Goal: Find specific page/section: Find specific page/section

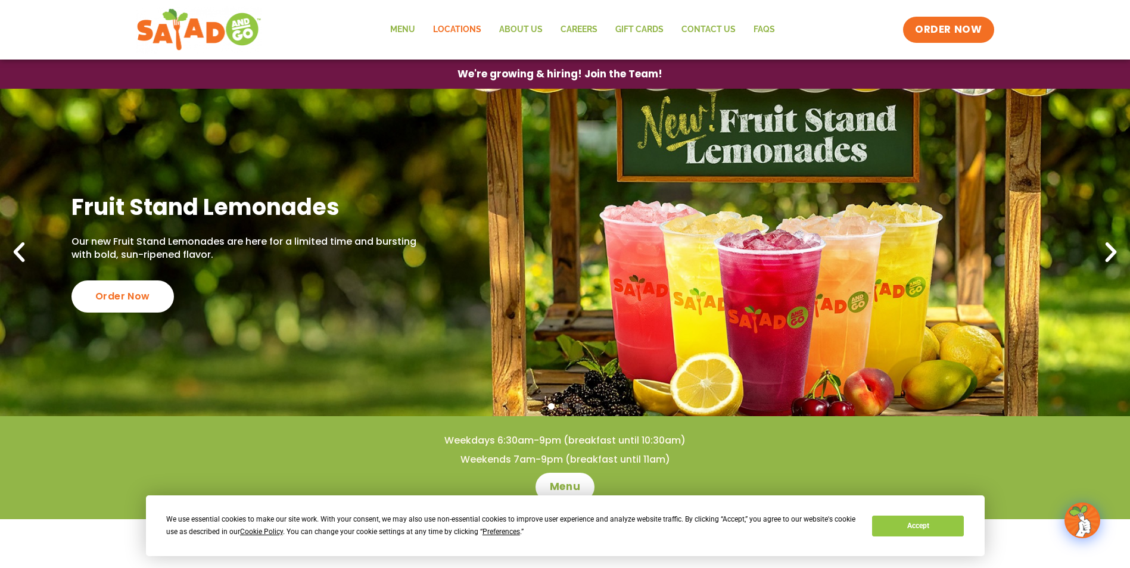
click at [459, 27] on link "Locations" at bounding box center [457, 29] width 66 height 27
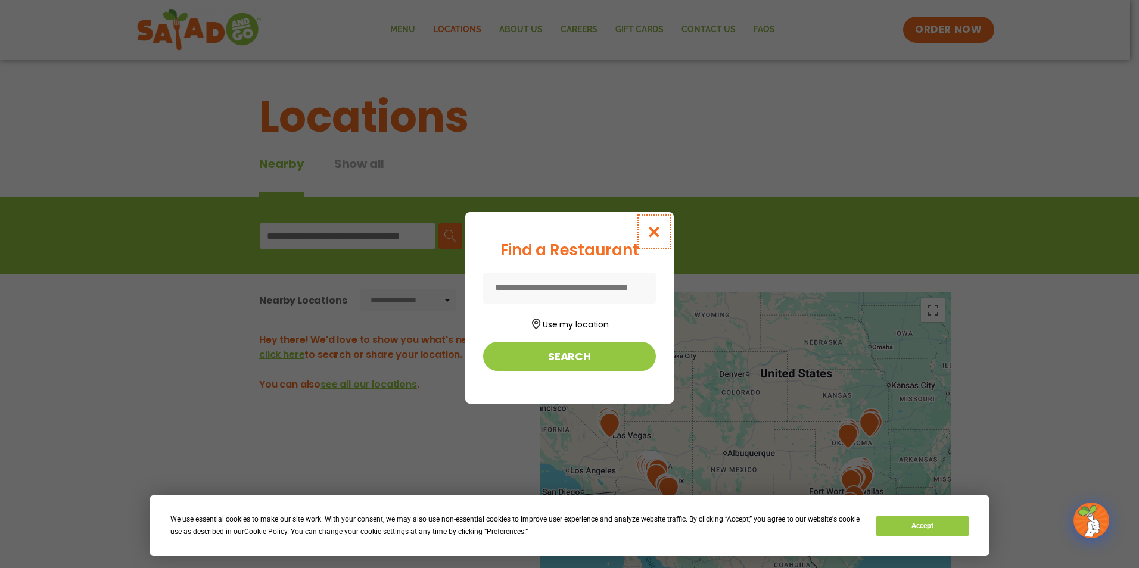
click at [657, 228] on icon "Close modal" at bounding box center [654, 232] width 15 height 13
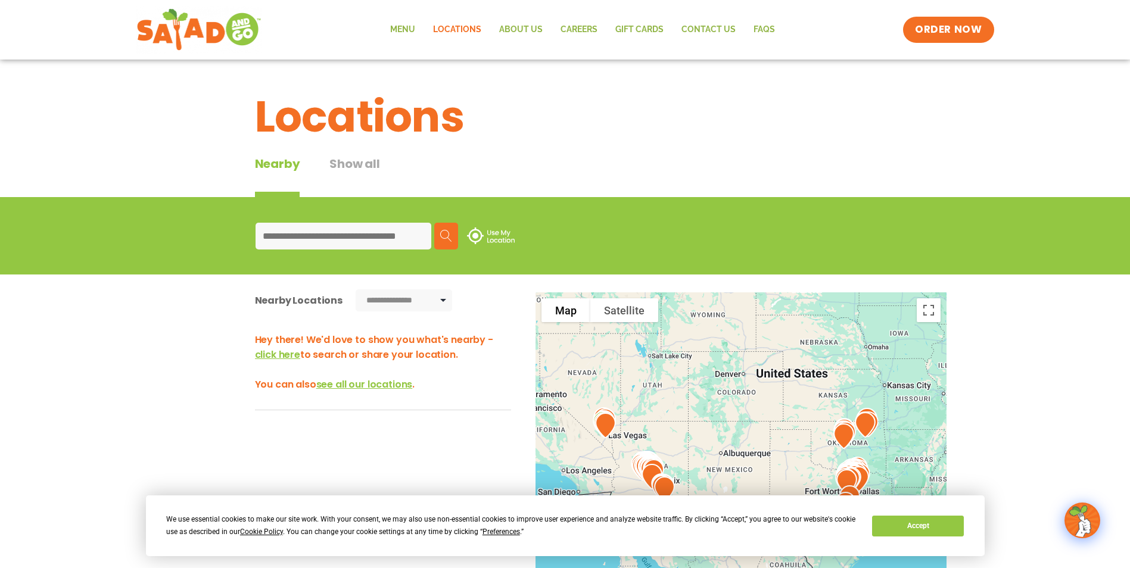
click at [354, 229] on input at bounding box center [344, 236] width 176 height 27
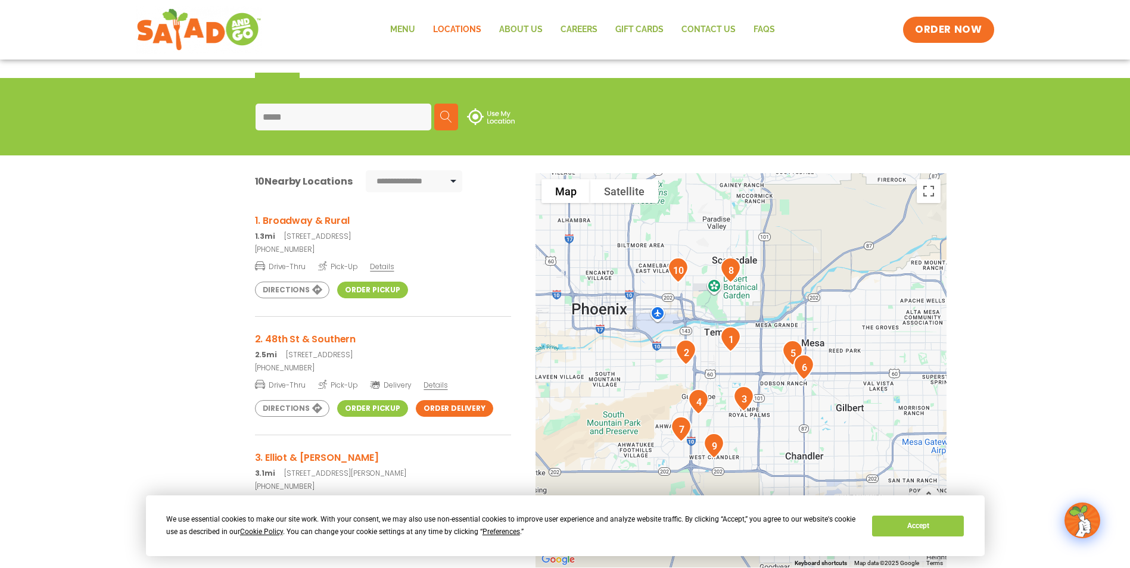
scroll to position [179, 0]
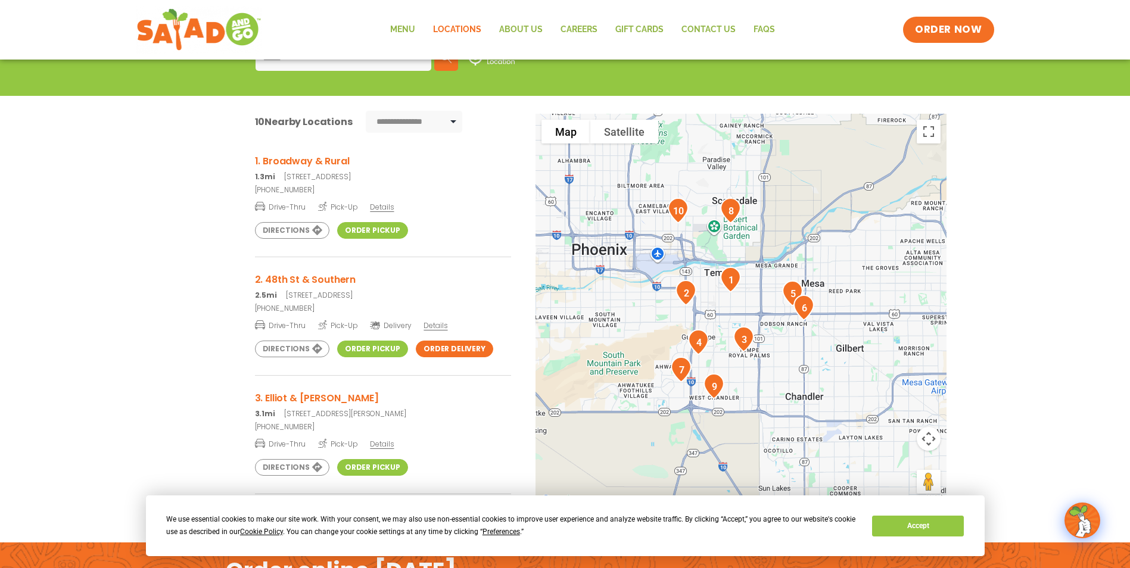
type input "*****"
click at [360, 233] on link "Order Pickup" at bounding box center [372, 230] width 71 height 17
